Goal: Use online tool/utility: Utilize a website feature to perform a specific function

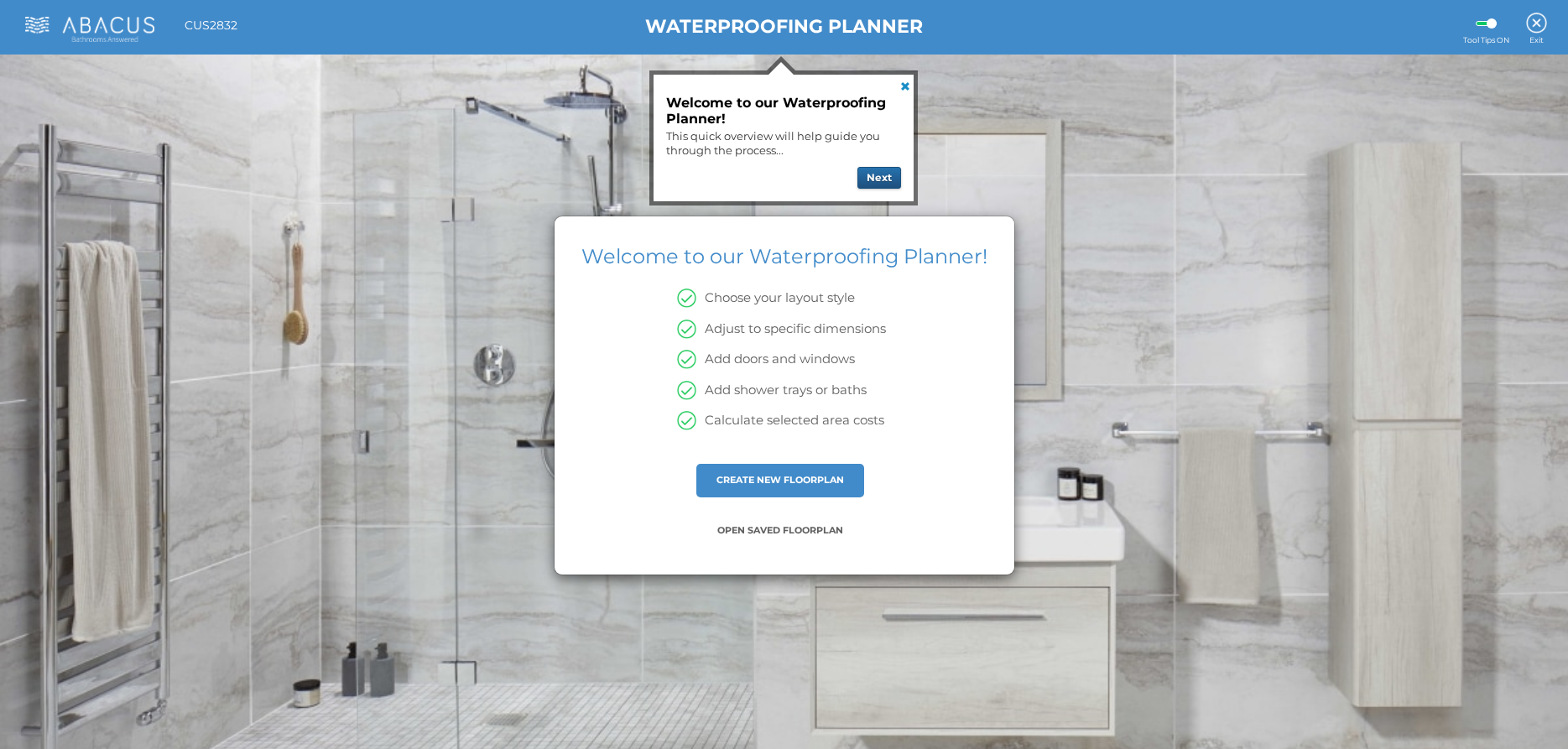
click at [885, 177] on button "Next" at bounding box center [879, 178] width 43 height 22
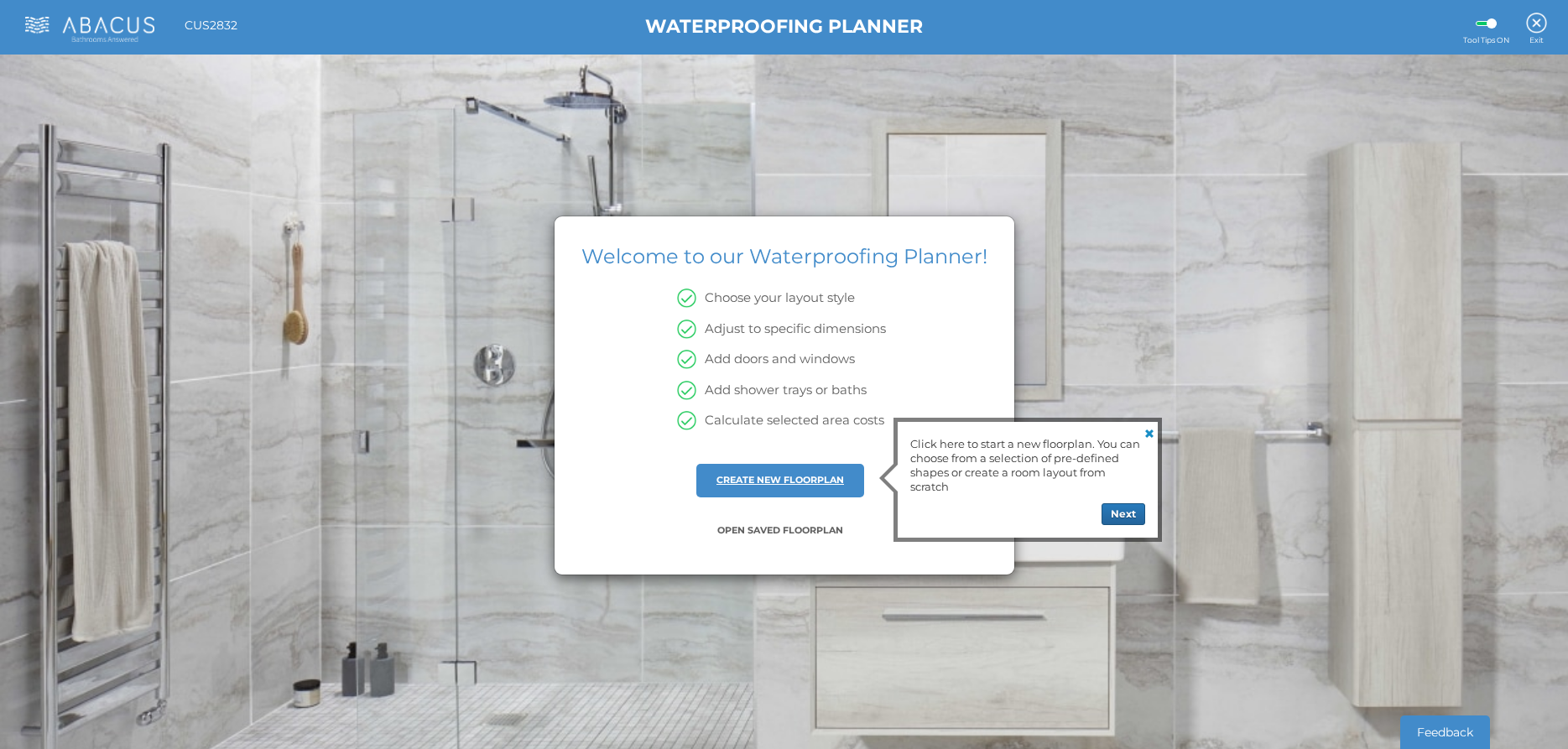
click at [787, 477] on link "CREATE NEW FLOORPLAN" at bounding box center [779, 480] width 127 height 12
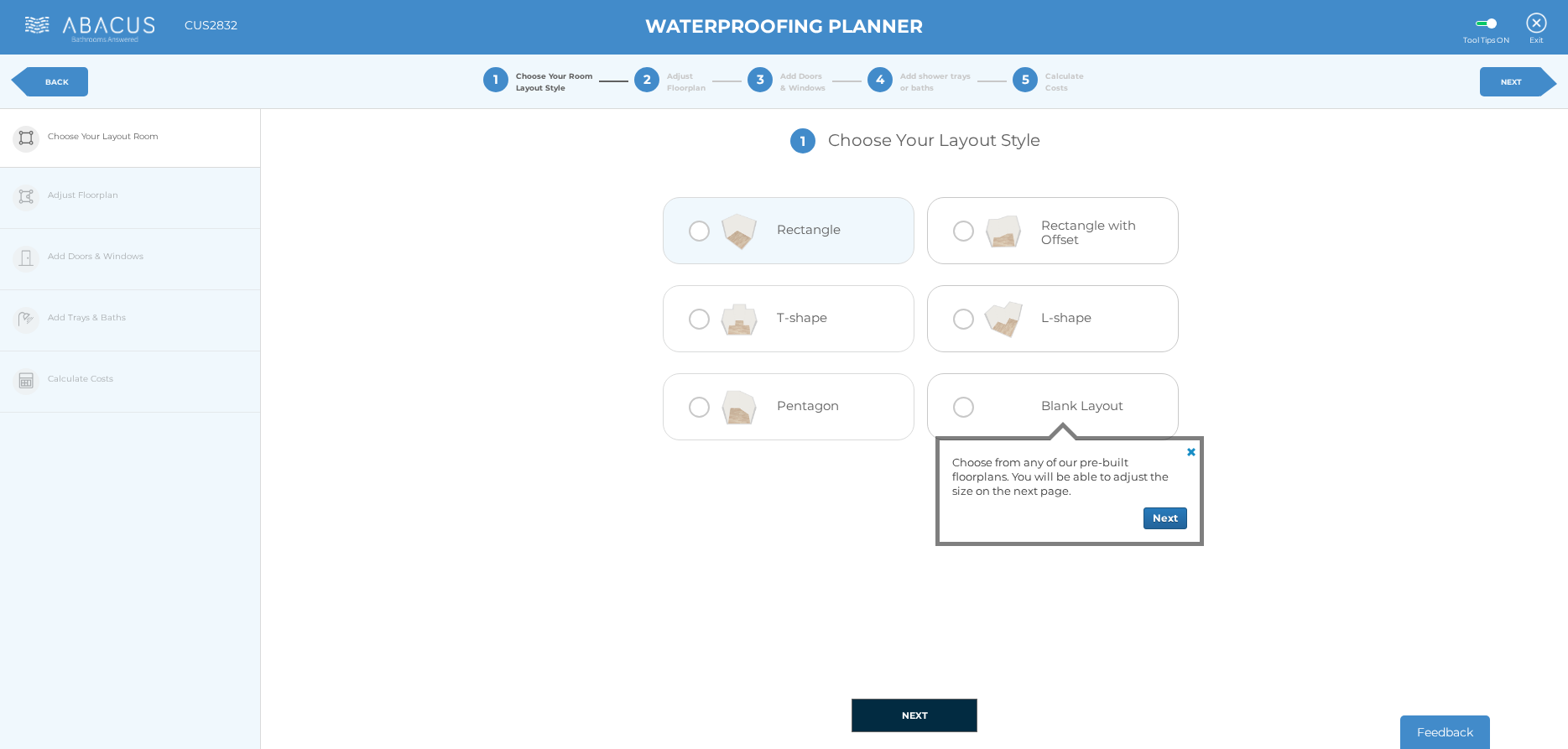
click at [734, 231] on img at bounding box center [738, 231] width 50 height 51
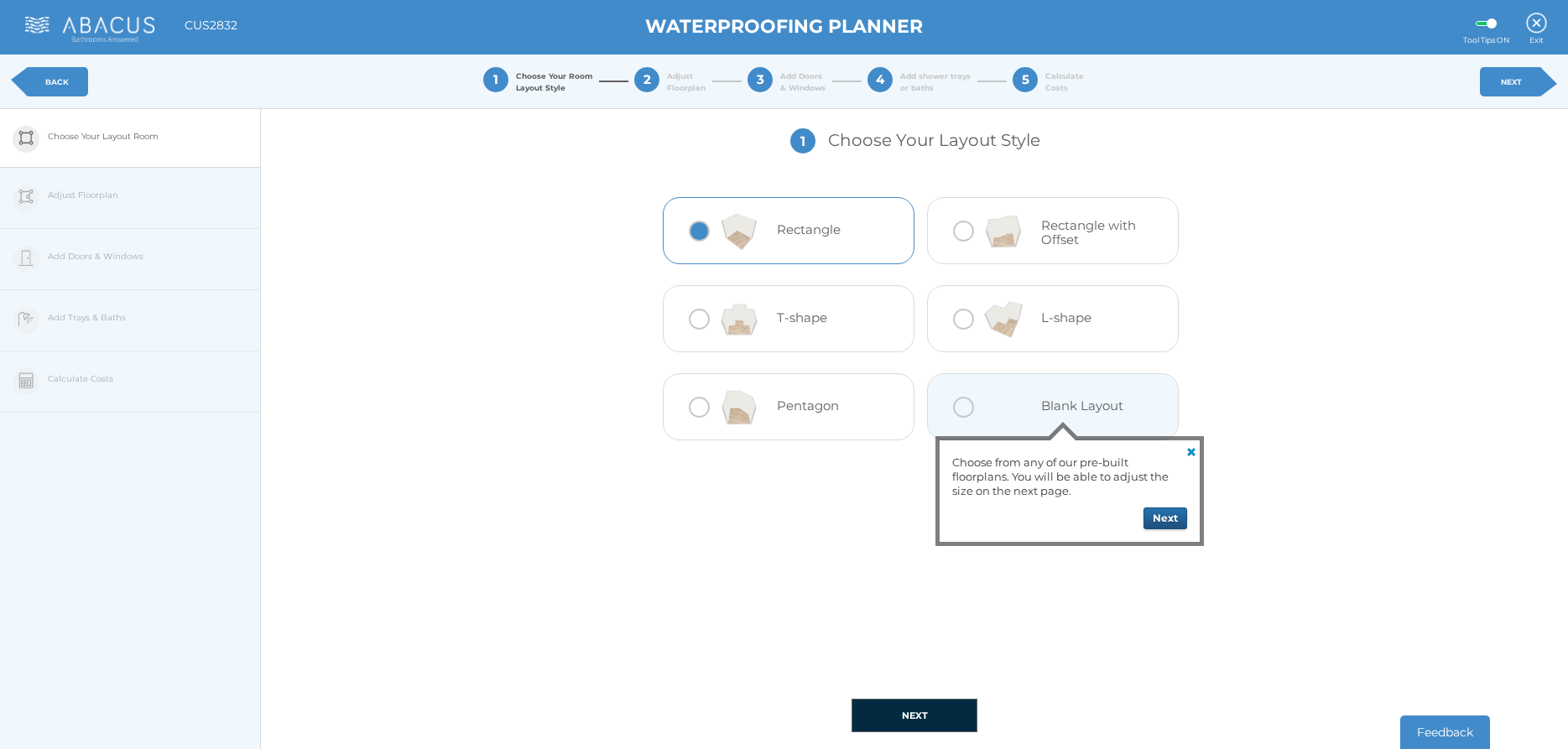
click at [1168, 520] on button "Next" at bounding box center [1165, 519] width 43 height 22
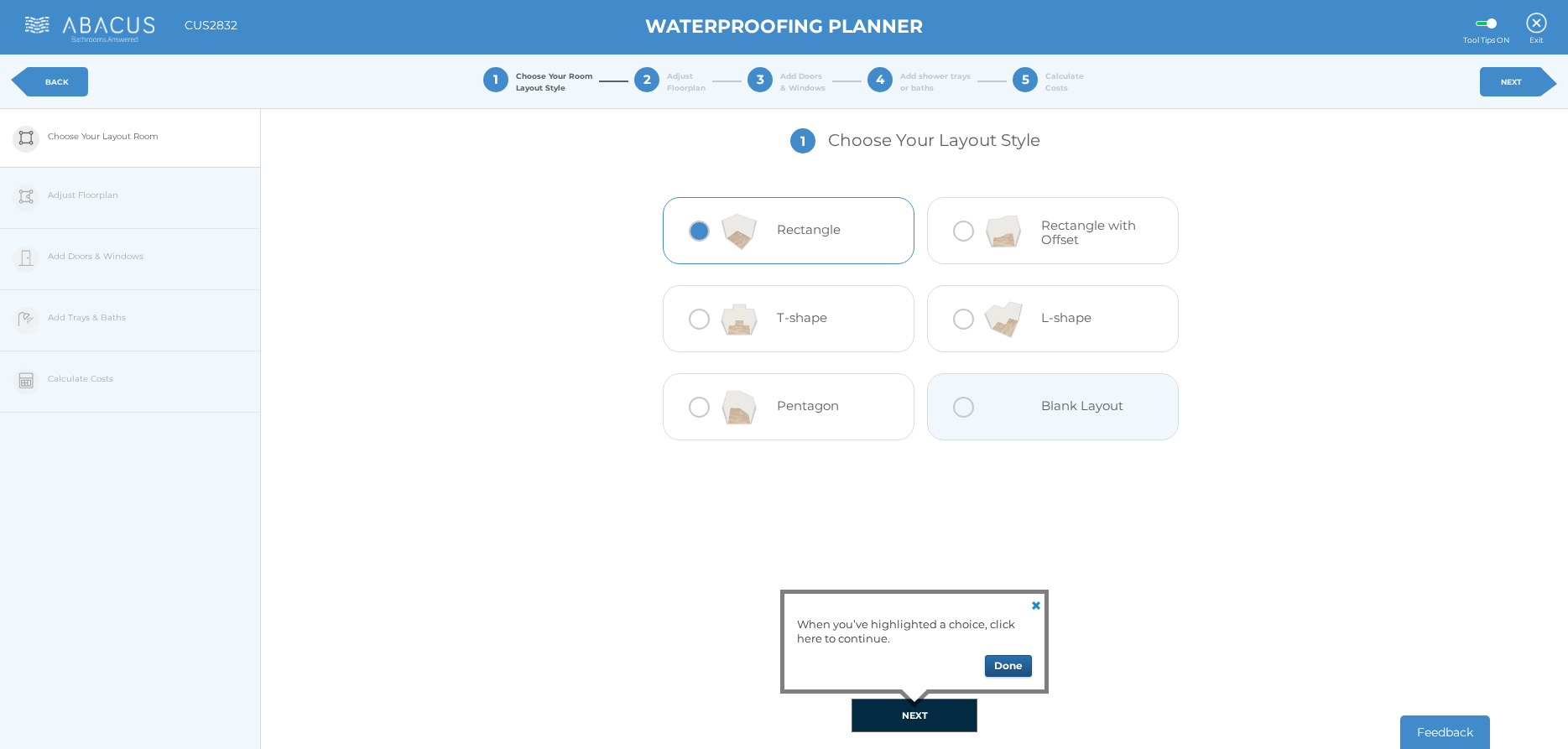
click at [1013, 666] on button "Done" at bounding box center [1008, 666] width 47 height 22
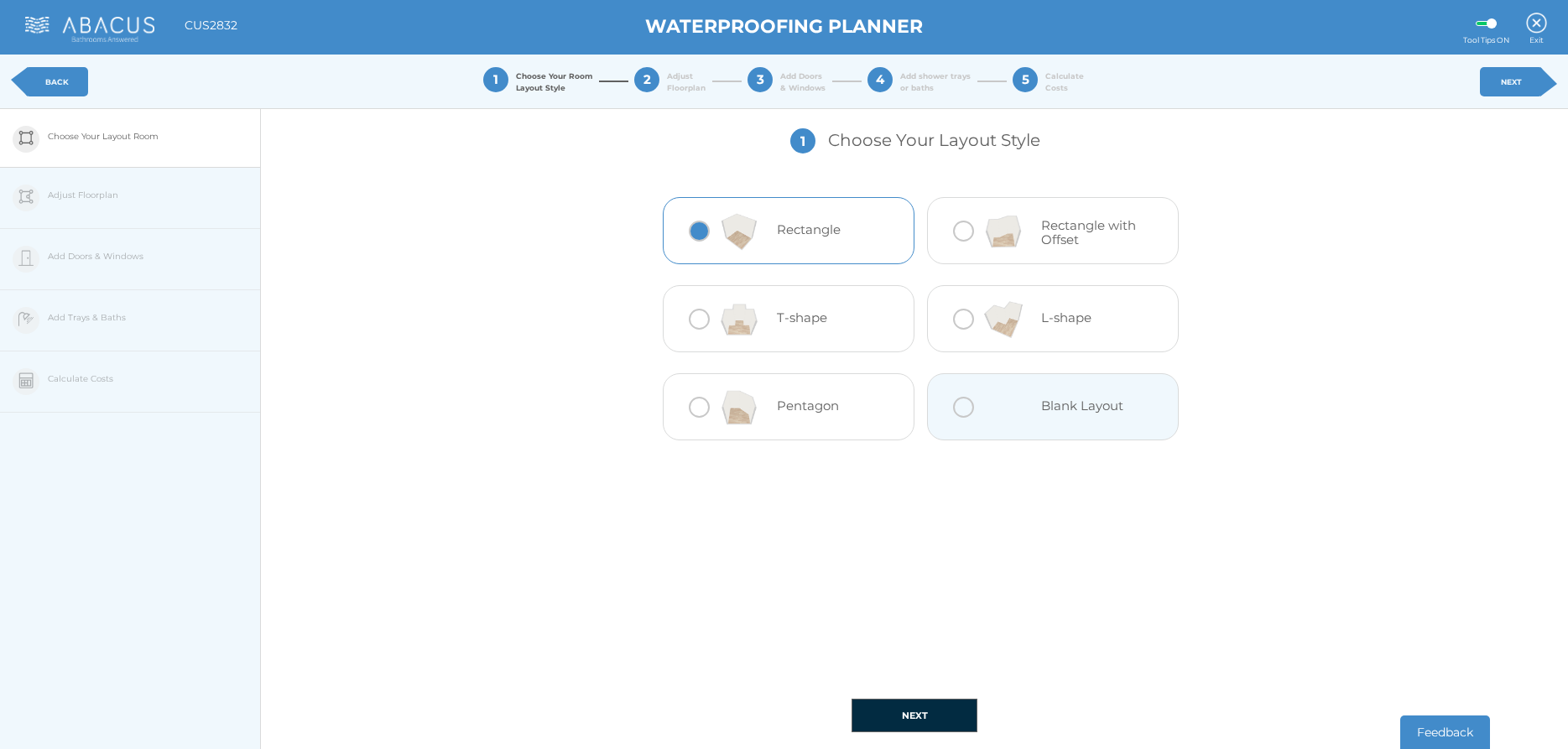
click at [1507, 89] on link "NEXT" at bounding box center [1511, 81] width 63 height 30
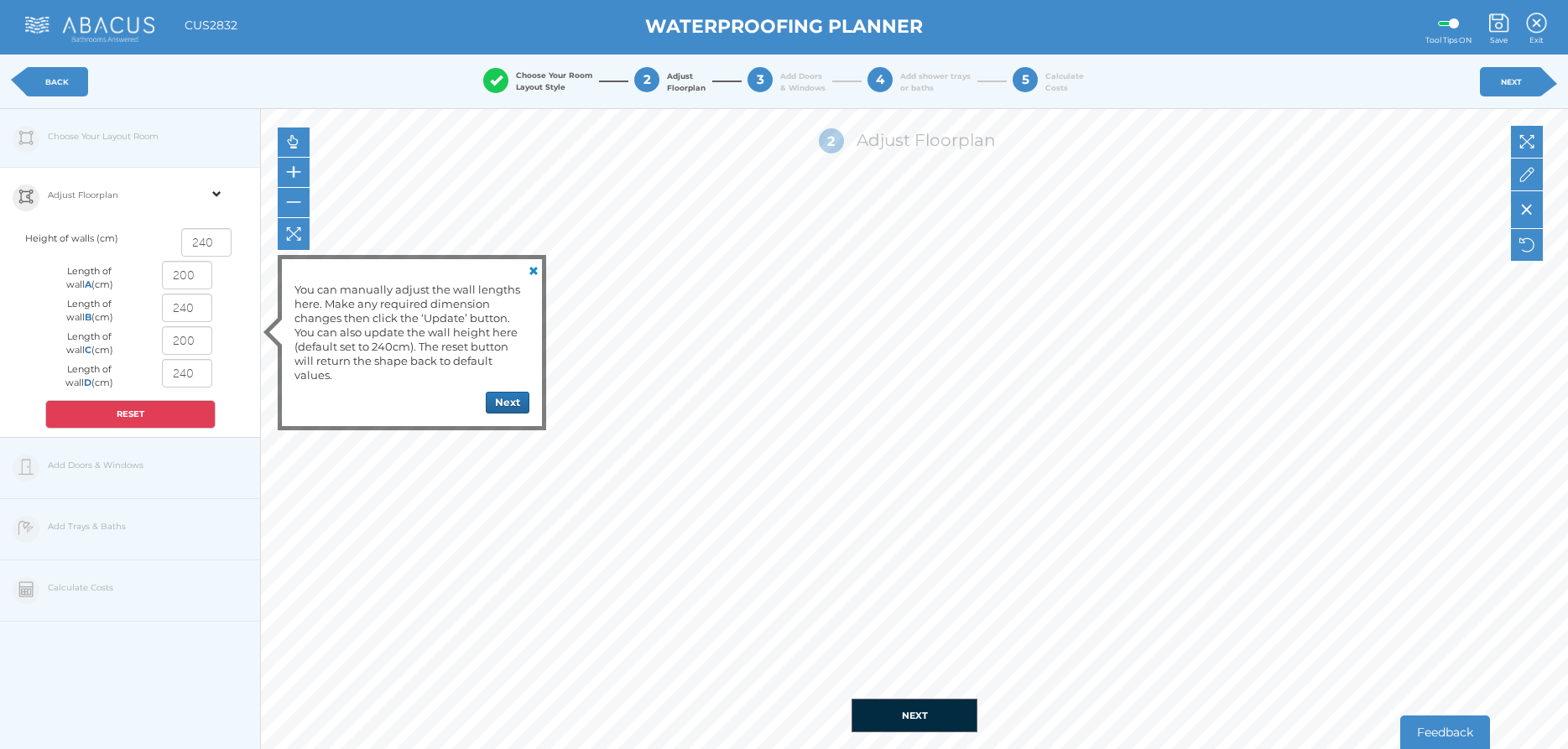
drag, startPoint x: 198, startPoint y: 308, endPoint x: 149, endPoint y: 309, distance: 49.0
click at [162, 309] on input "240" at bounding box center [187, 308] width 51 height 29
type input "160"
click at [503, 398] on button "Next" at bounding box center [508, 403] width 43 height 22
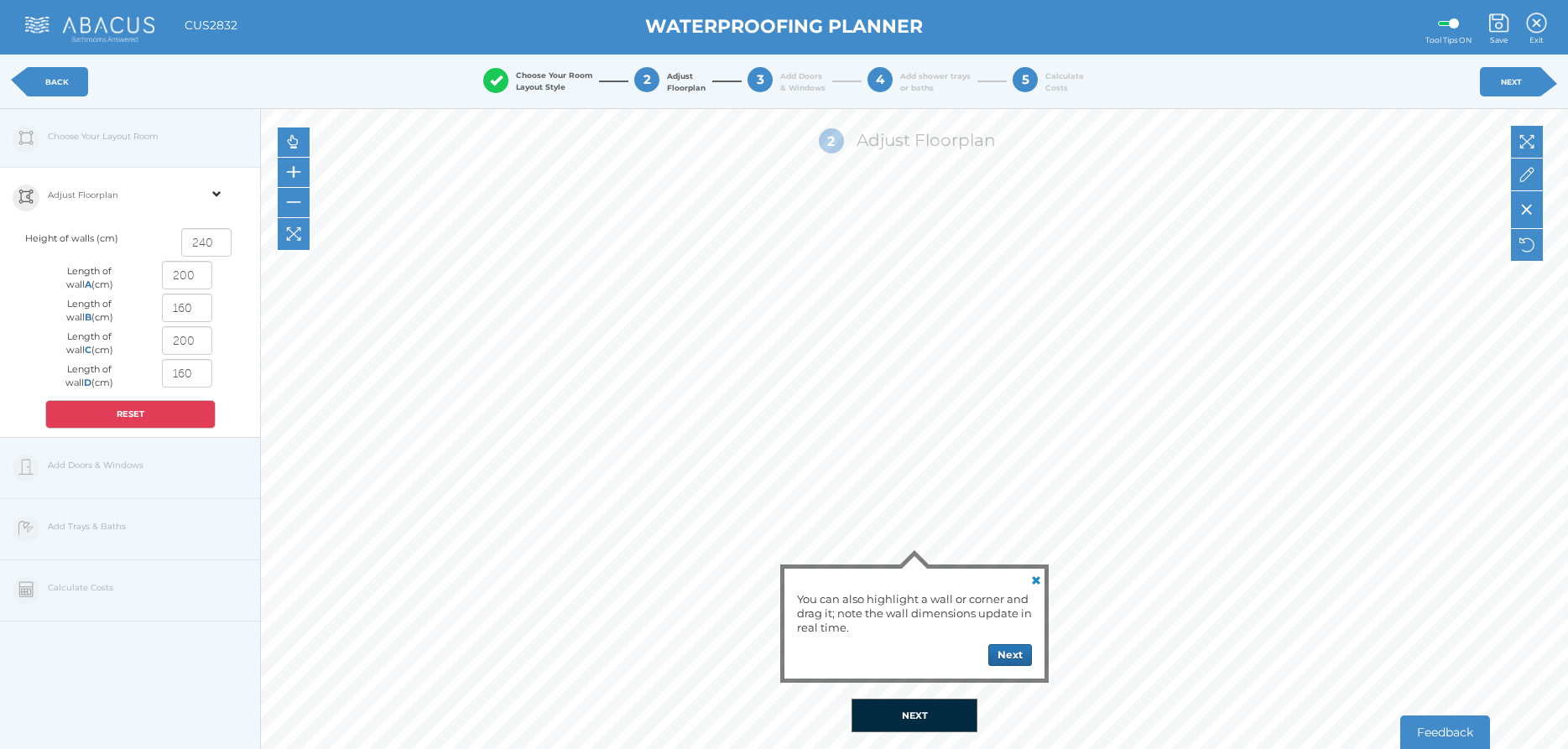
click at [1517, 87] on link "NEXT" at bounding box center [1511, 81] width 63 height 30
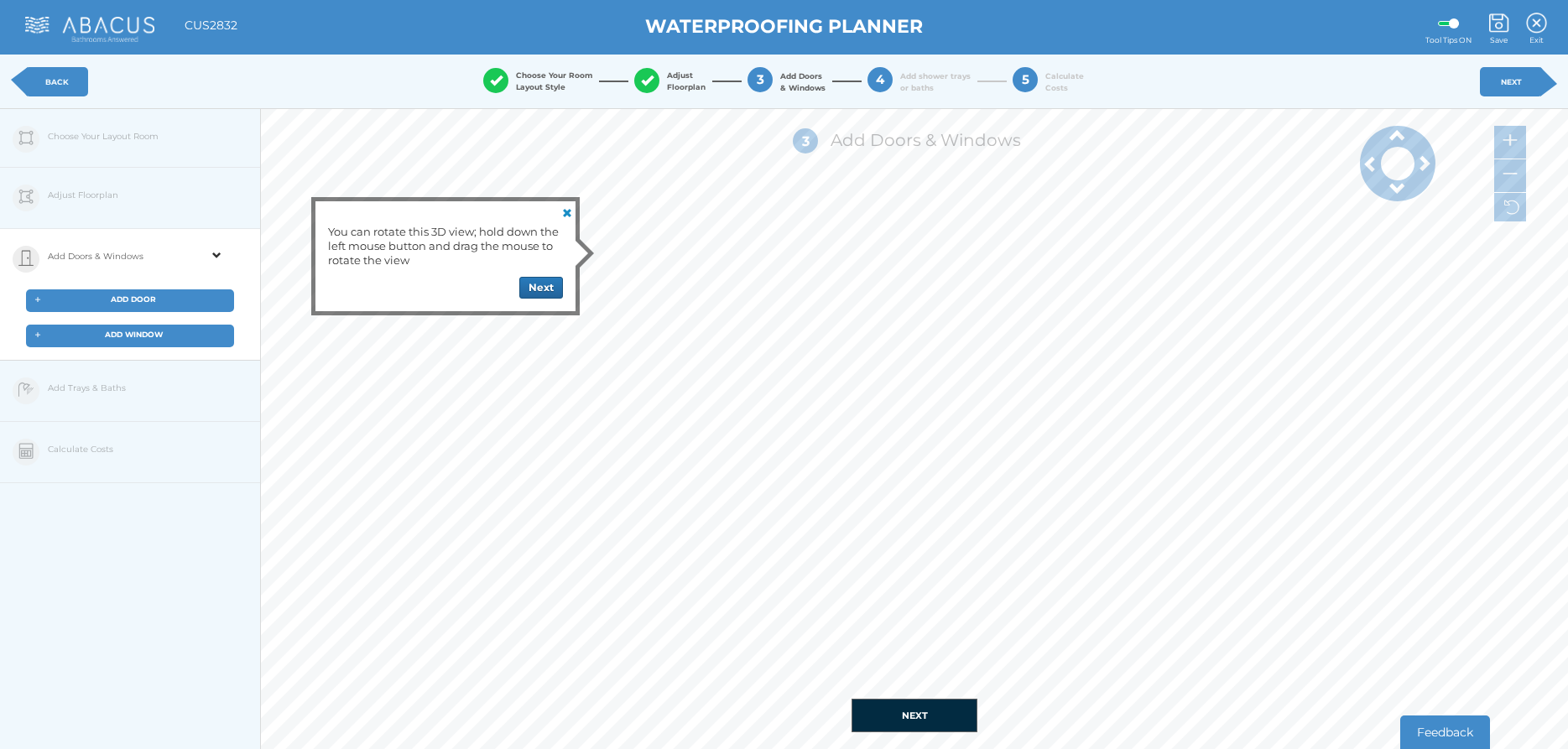
click at [1517, 79] on link "NEXT" at bounding box center [1511, 81] width 63 height 30
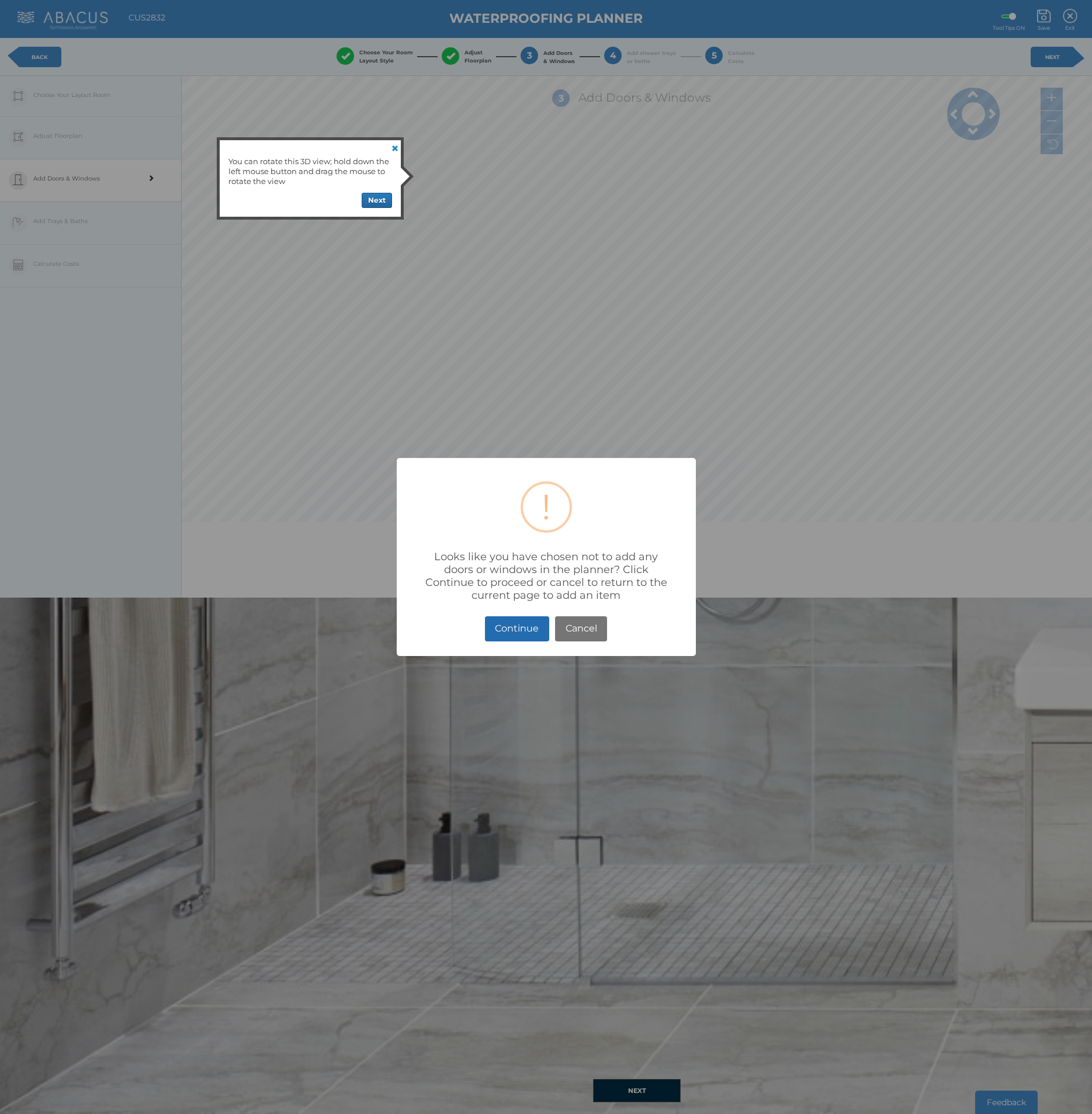
click at [489, 521] on button "Continue" at bounding box center [517, 629] width 64 height 25
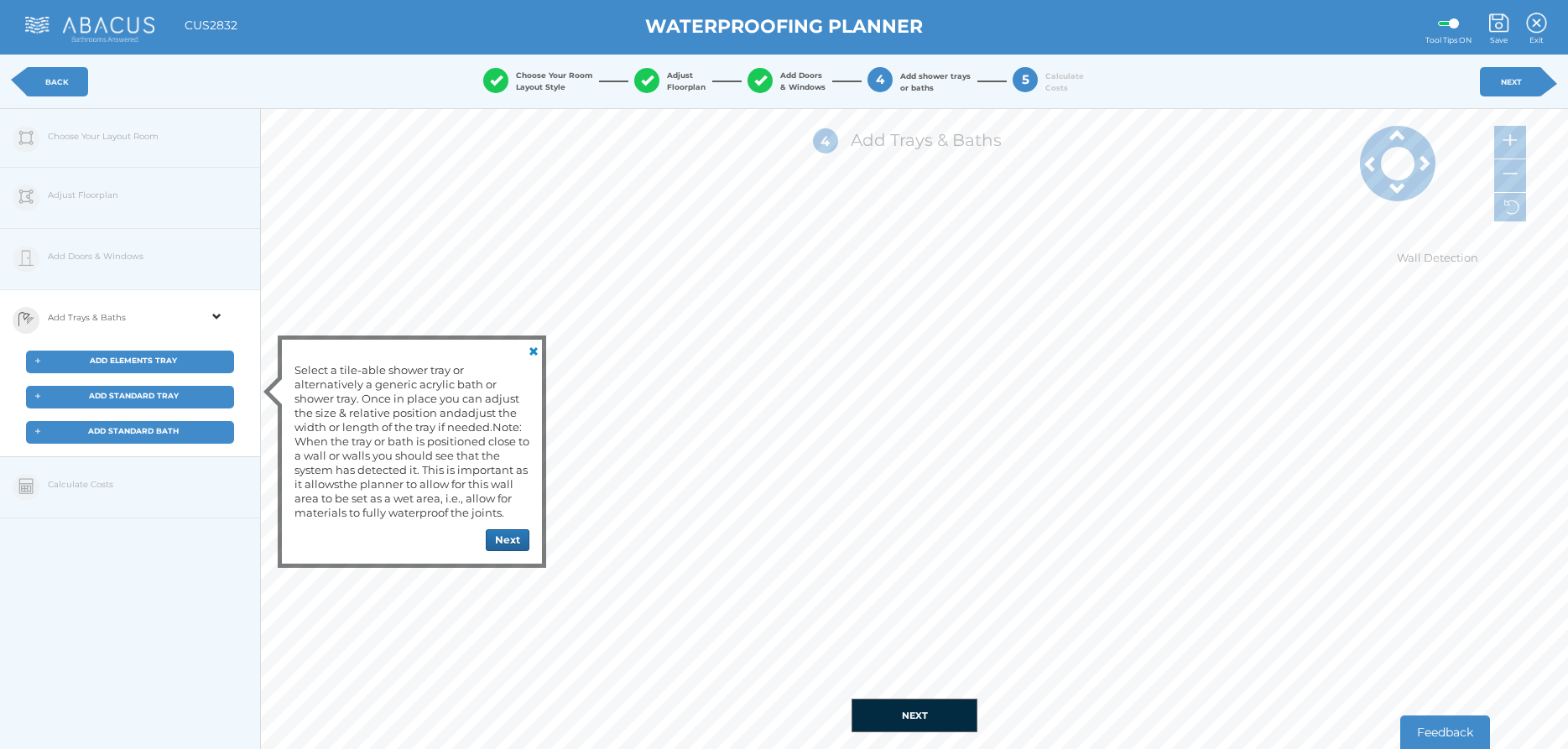
click at [166, 355] on div "+ ADD ELEMENTS TRAY" at bounding box center [130, 361] width 208 height 23
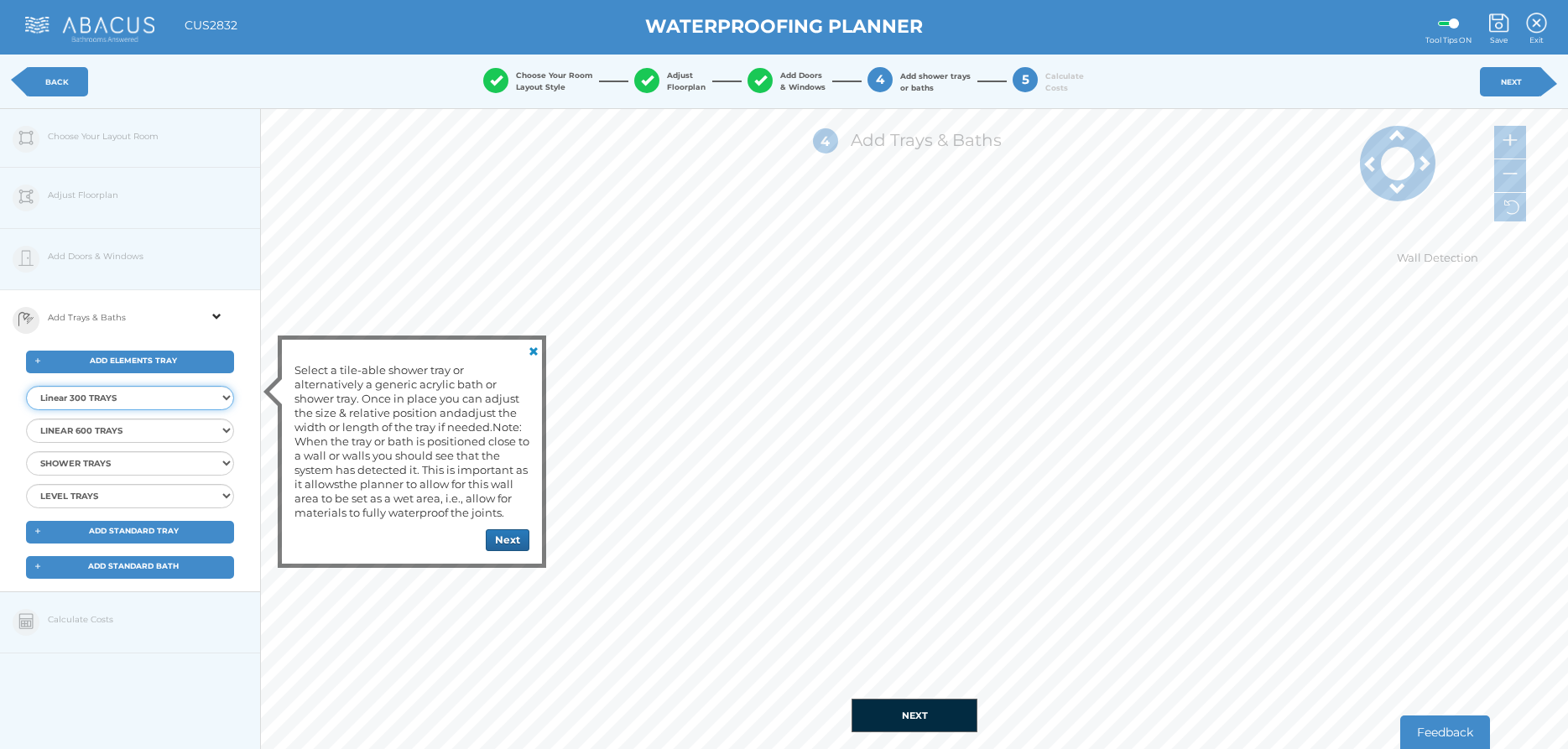
click at [26, 386] on select "Linear 300 TRAYS Elements Linear 300 Shower Tray 9x9 Centre Elements Linear 300…" at bounding box center [130, 398] width 208 height 24
